Goal: Check status

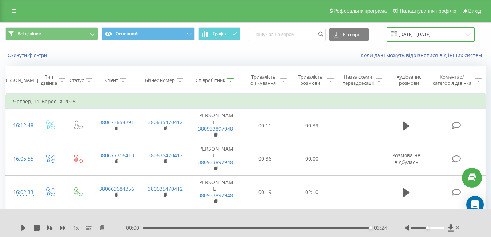
click at [426, 34] on input "[DATE] - [DATE]" at bounding box center [431, 34] width 88 height 14
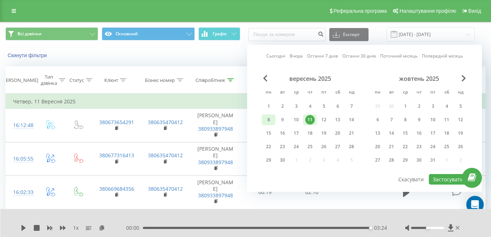
click at [271, 121] on div "8" at bounding box center [268, 119] width 9 height 9
click at [447, 180] on button "Застосувати" at bounding box center [448, 179] width 39 height 11
type input "[DATE] - [DATE]"
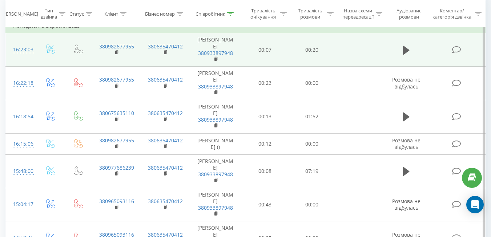
scroll to position [77, 0]
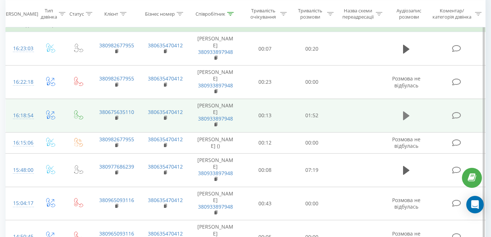
click at [403, 117] on icon at bounding box center [406, 116] width 7 height 10
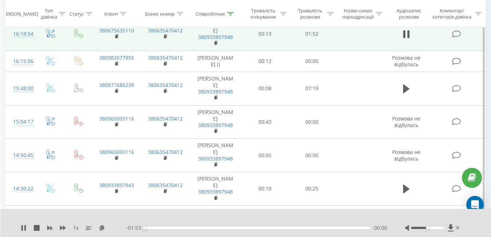
scroll to position [161, 0]
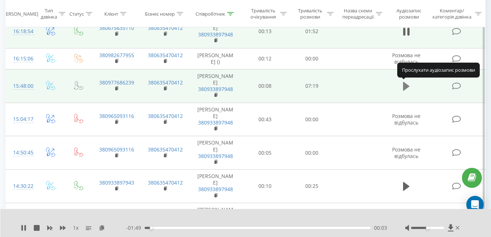
click at [408, 84] on icon at bounding box center [406, 86] width 7 height 10
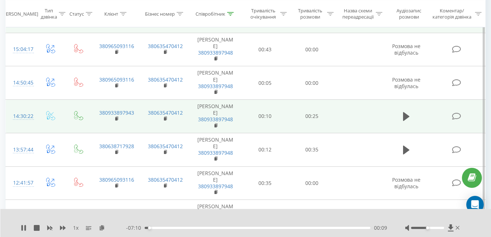
scroll to position [231, 0]
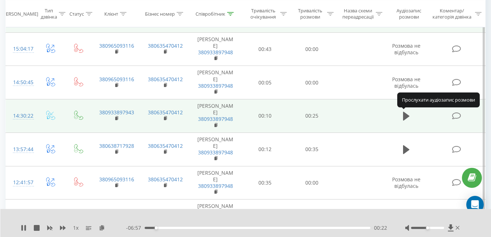
click at [410, 121] on button at bounding box center [406, 116] width 11 height 11
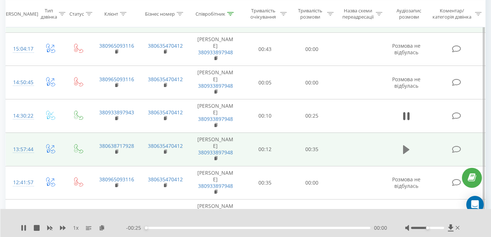
click at [407, 149] on icon at bounding box center [406, 149] width 7 height 9
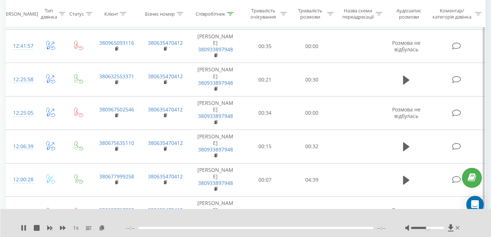
scroll to position [369, 0]
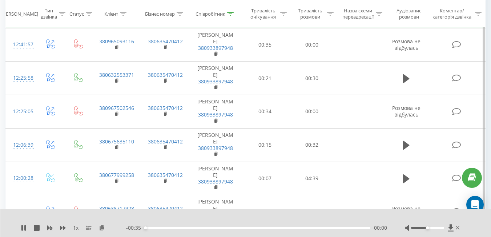
click at [407, 149] on icon at bounding box center [406, 145] width 7 height 10
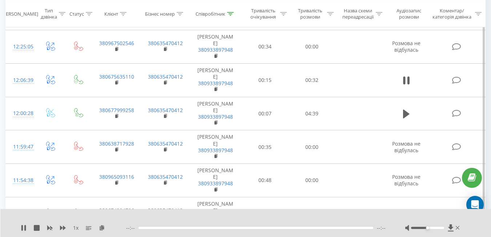
scroll to position [447, 0]
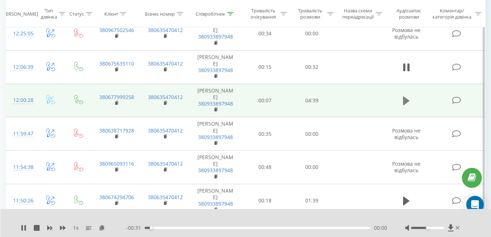
click at [403, 103] on button at bounding box center [406, 100] width 11 height 11
